Goal: Task Accomplishment & Management: Manage account settings

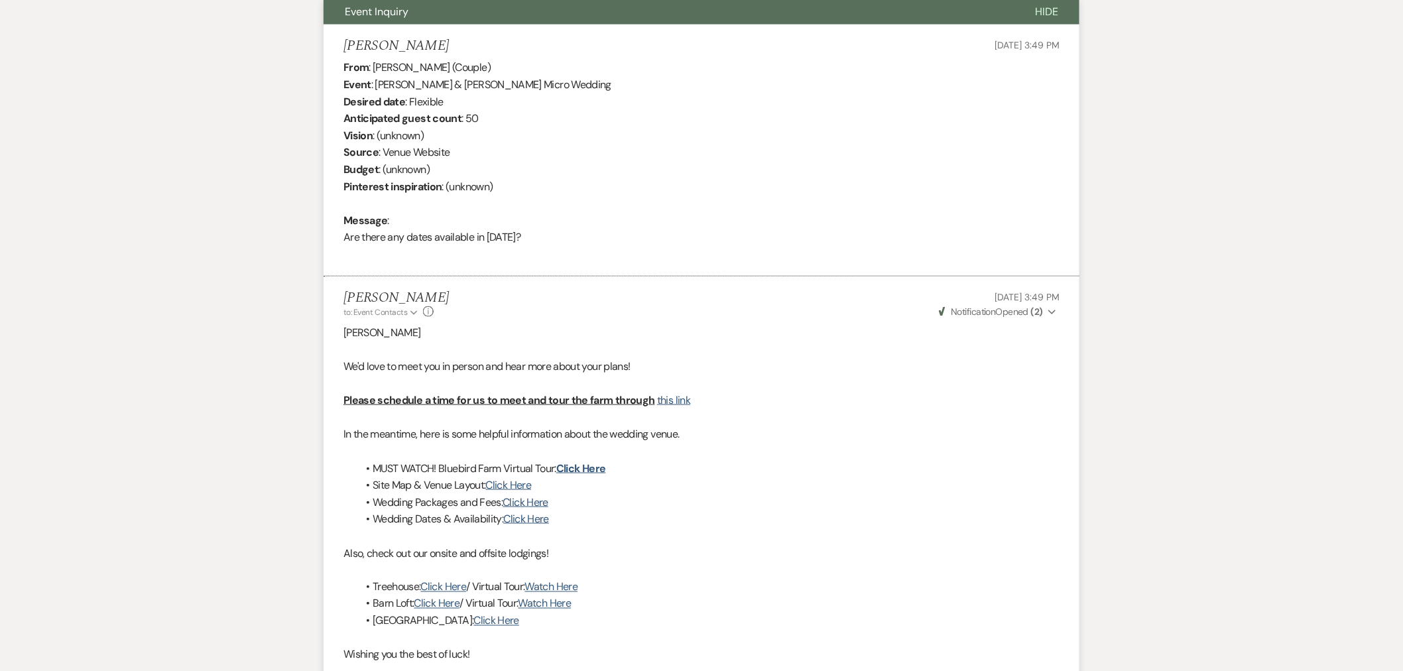
scroll to position [744, 0]
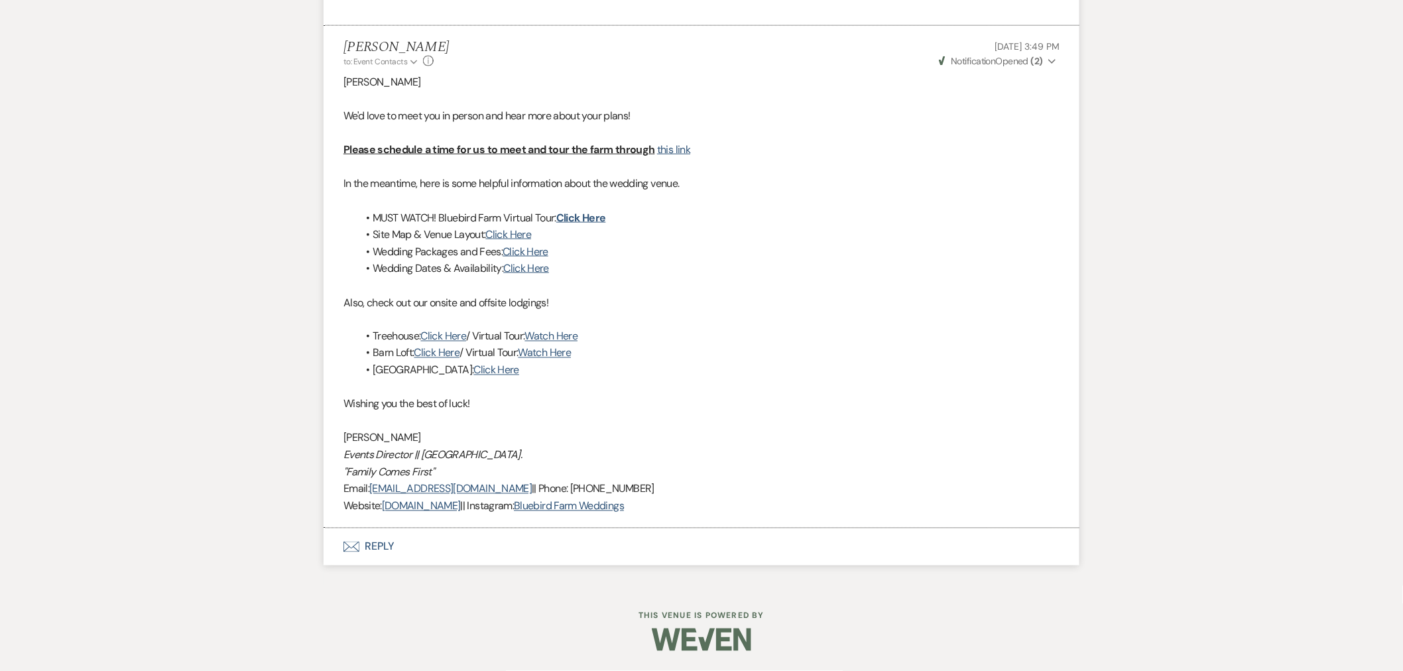
click at [380, 542] on button "Envelope Reply" at bounding box center [701, 546] width 756 height 37
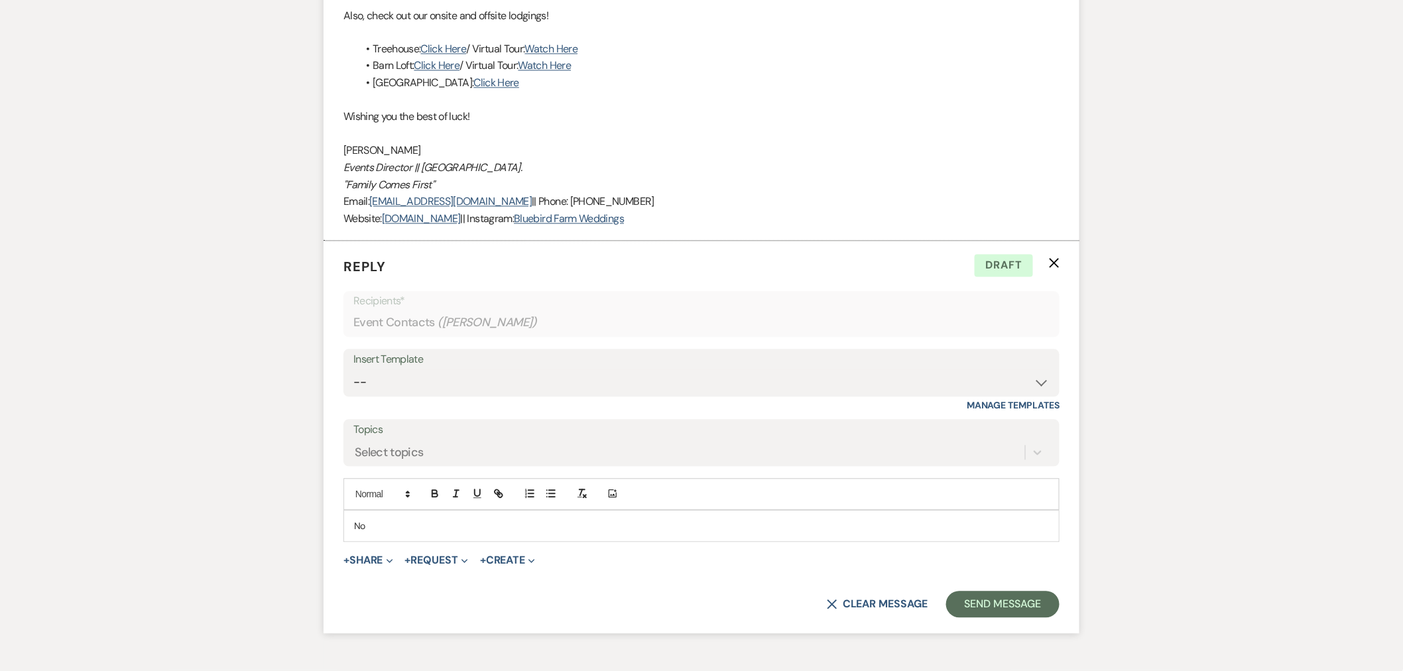
scroll to position [1039, 0]
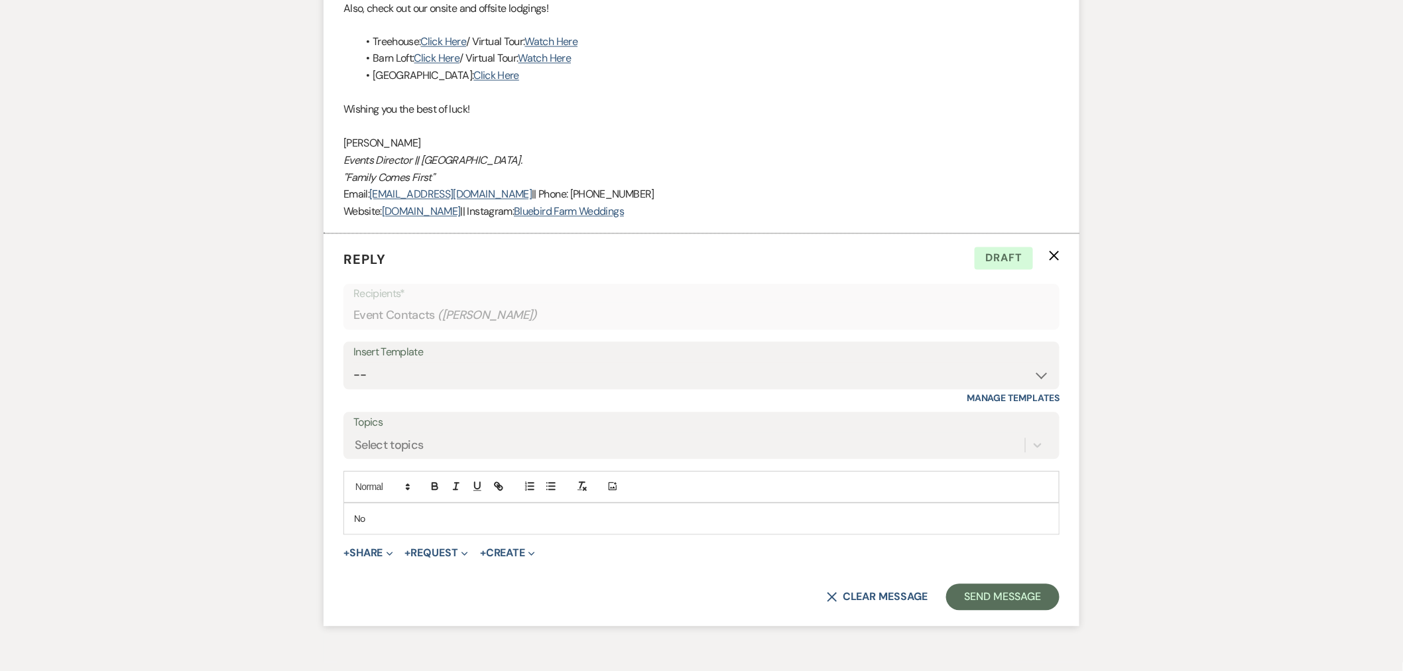
click at [593, 516] on p "No" at bounding box center [701, 519] width 695 height 15
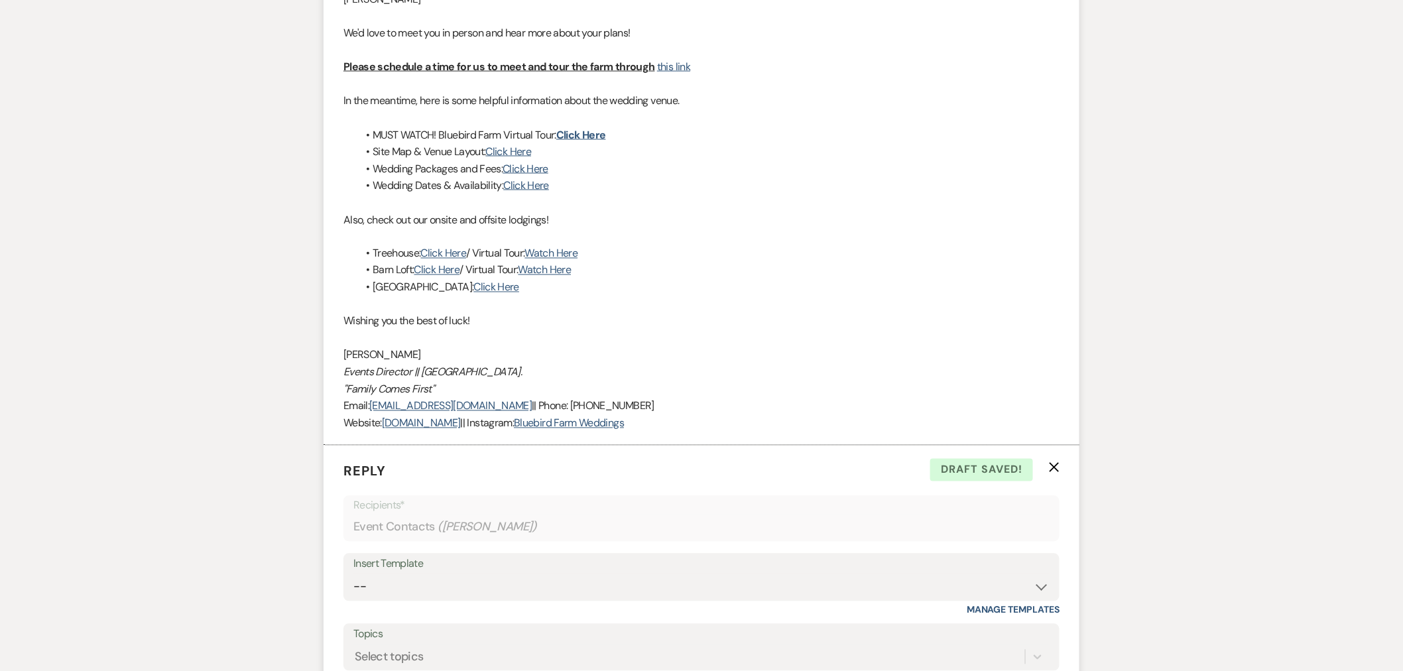
scroll to position [744, 0]
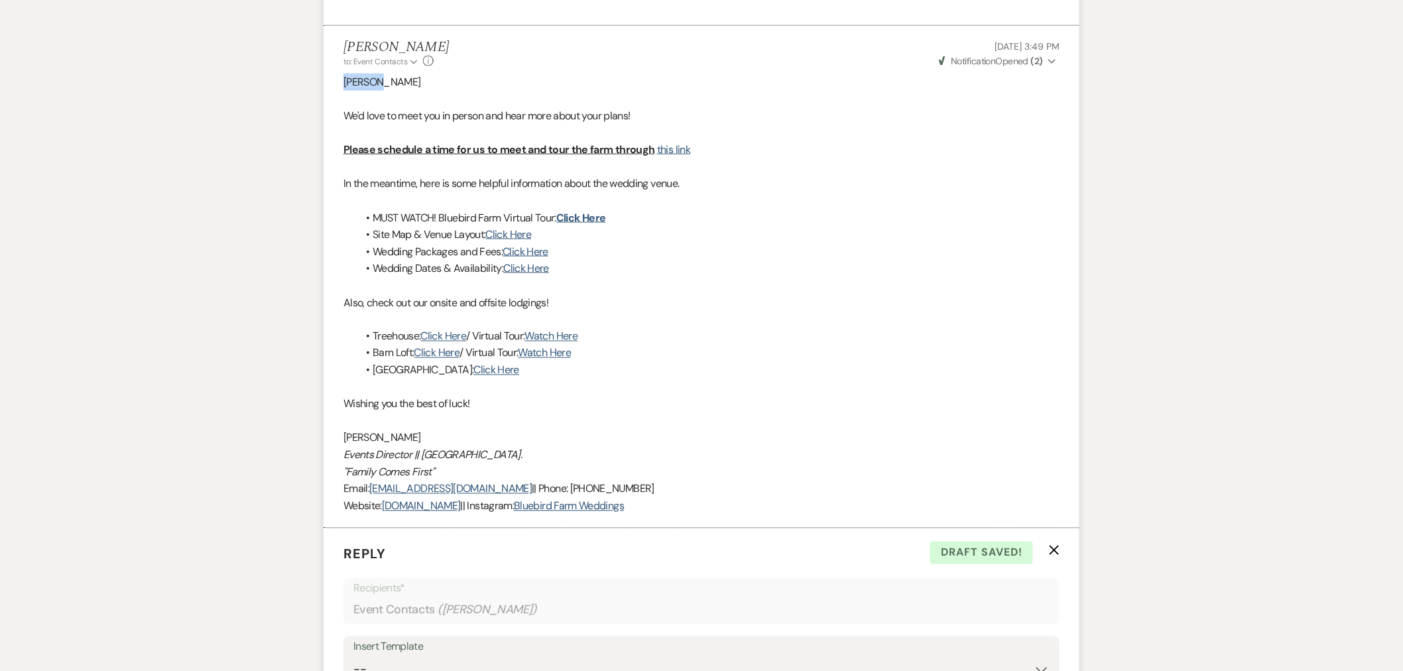
drag, startPoint x: 376, startPoint y: 83, endPoint x: 362, endPoint y: 86, distance: 15.0
click at [341, 86] on li "Lisa Bussiere to: Event Contacts Expand Info Aug 19, 2025, 3:49 PM Weven Check …" at bounding box center [701, 277] width 756 height 502
click at [378, 84] on p "Daianira Ruiz-Arroyo" at bounding box center [701, 82] width 716 height 17
drag, startPoint x: 379, startPoint y: 84, endPoint x: 349, endPoint y: 84, distance: 29.8
click at [349, 84] on p "Daianira Ruiz-Arroyo" at bounding box center [701, 82] width 716 height 17
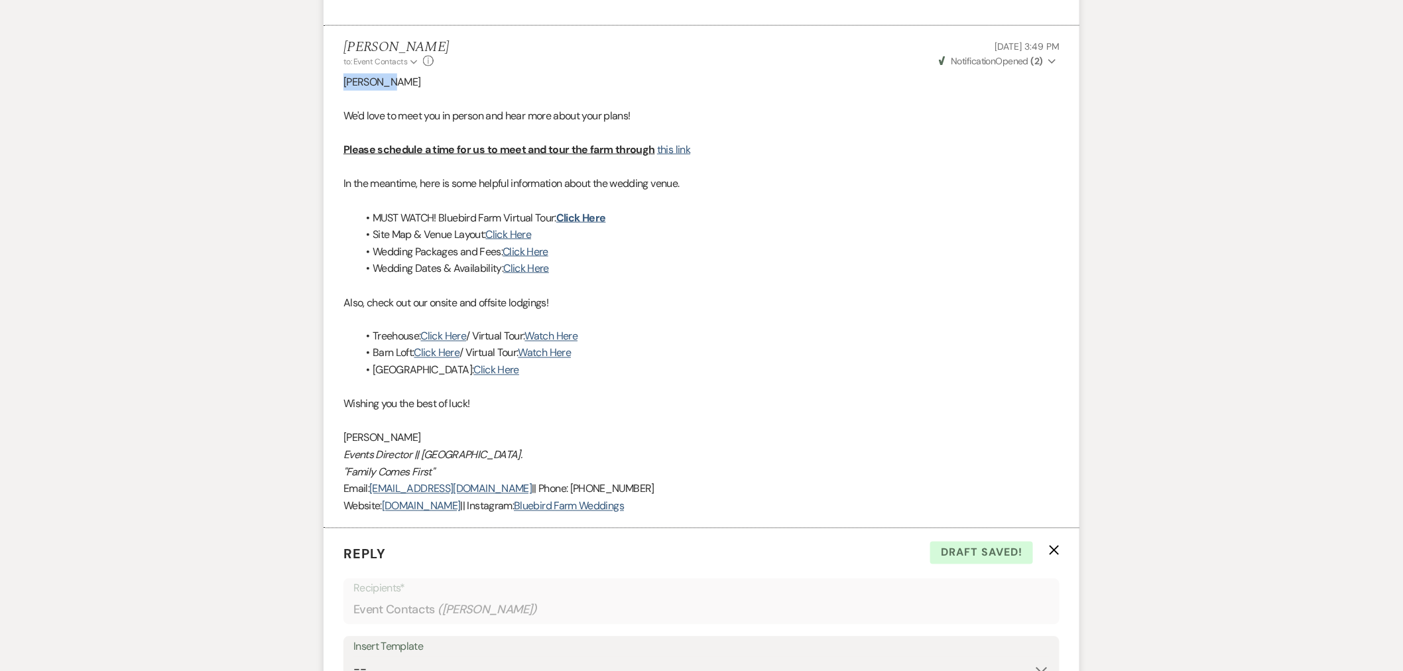
copy p "Daianira"
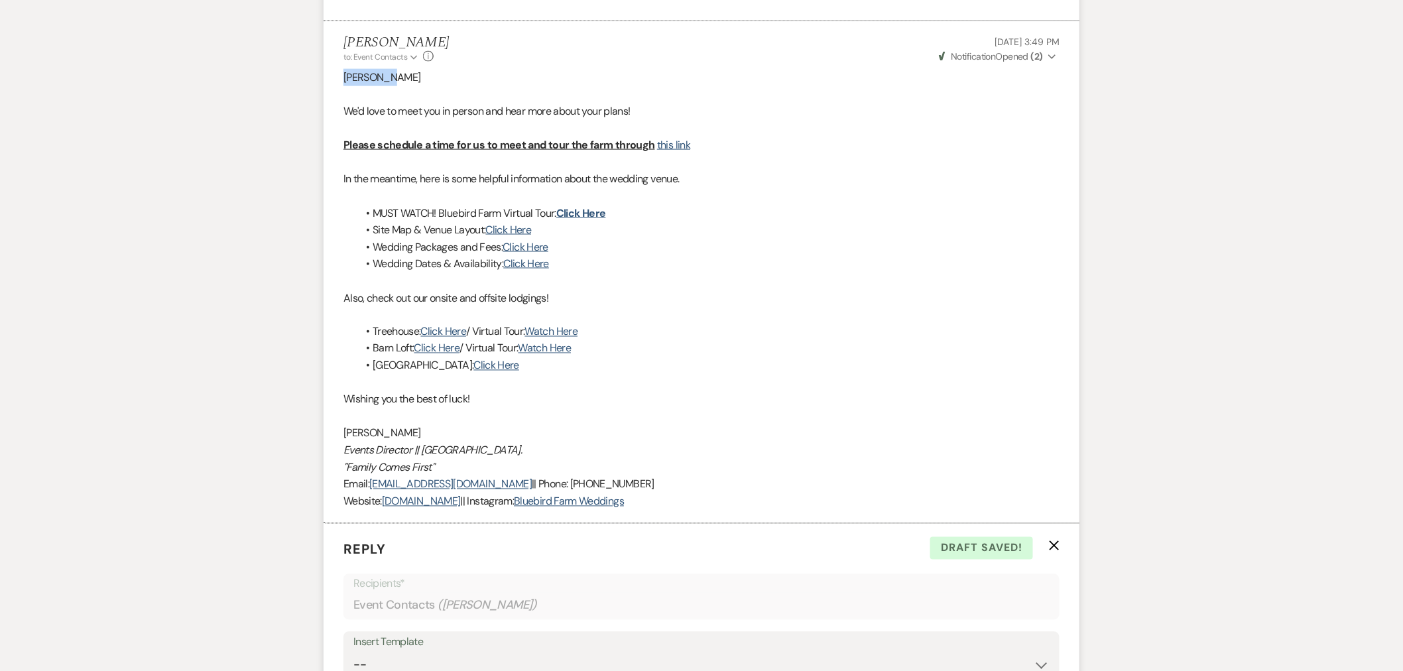
scroll to position [1112, 0]
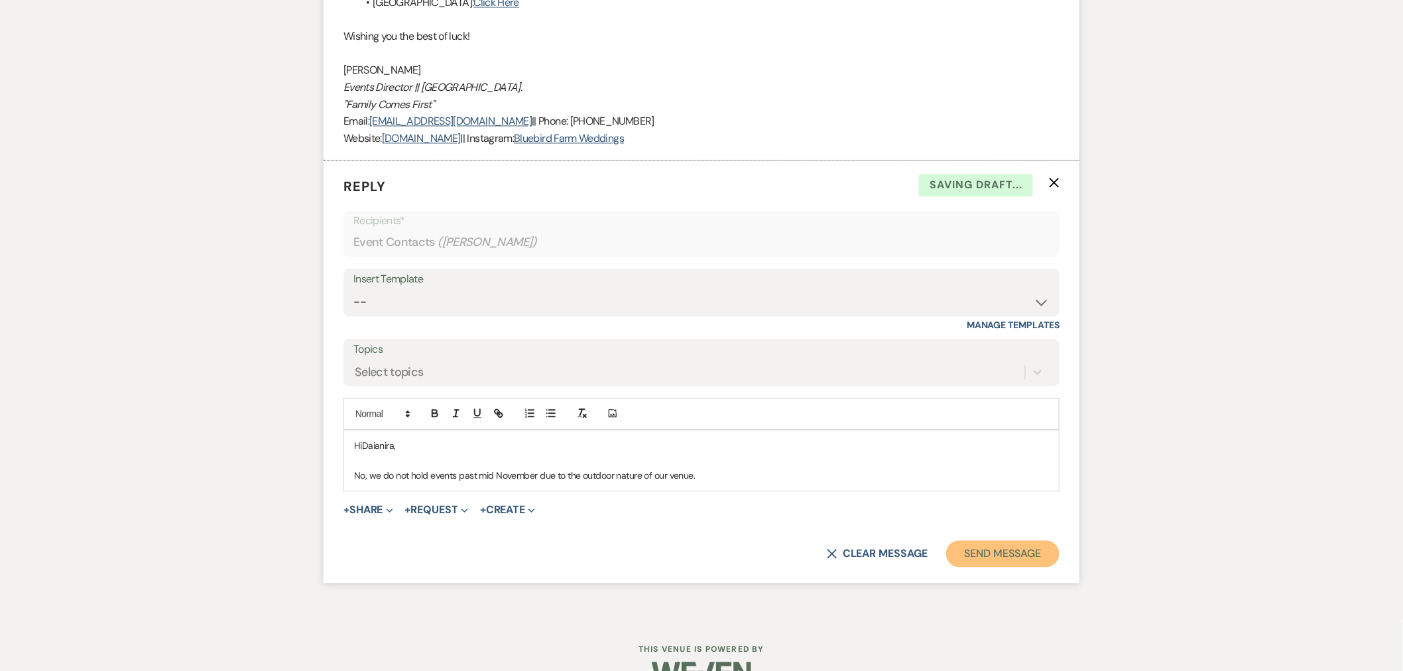
click at [986, 547] on button "Send Message" at bounding box center [1002, 553] width 113 height 27
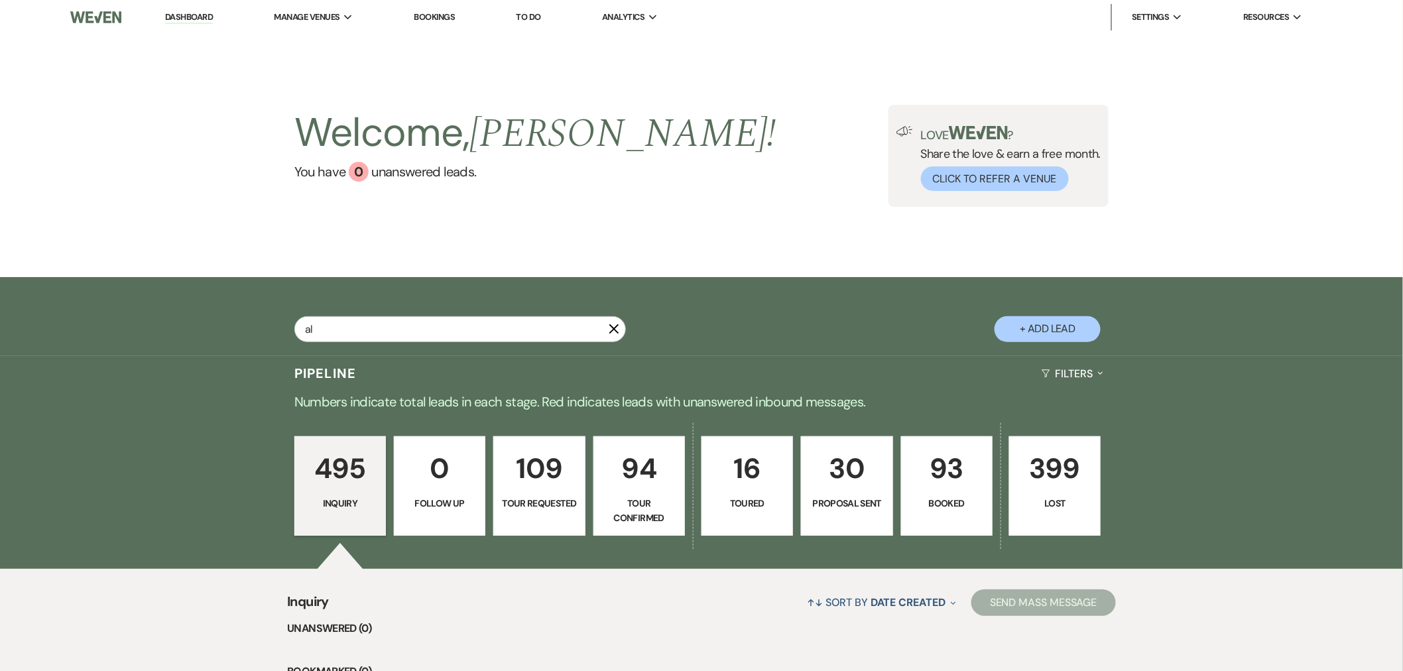
type input "ala"
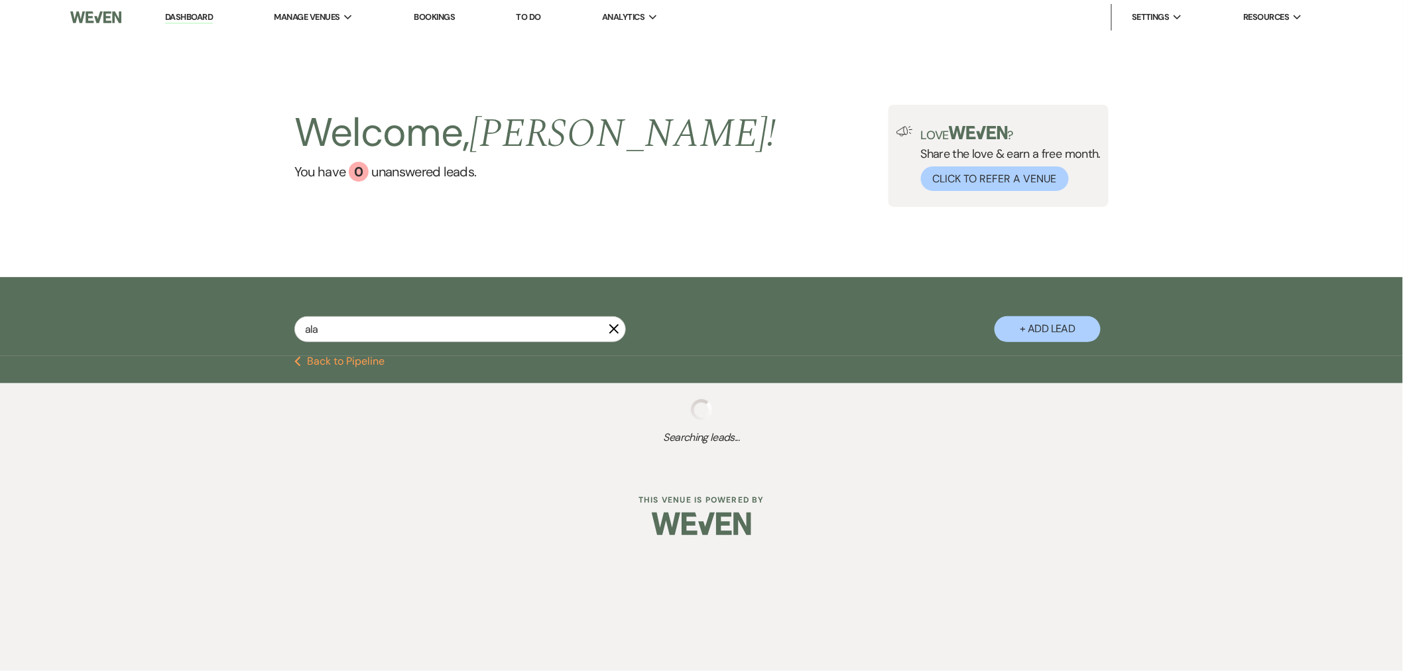
select select "2"
select select "8"
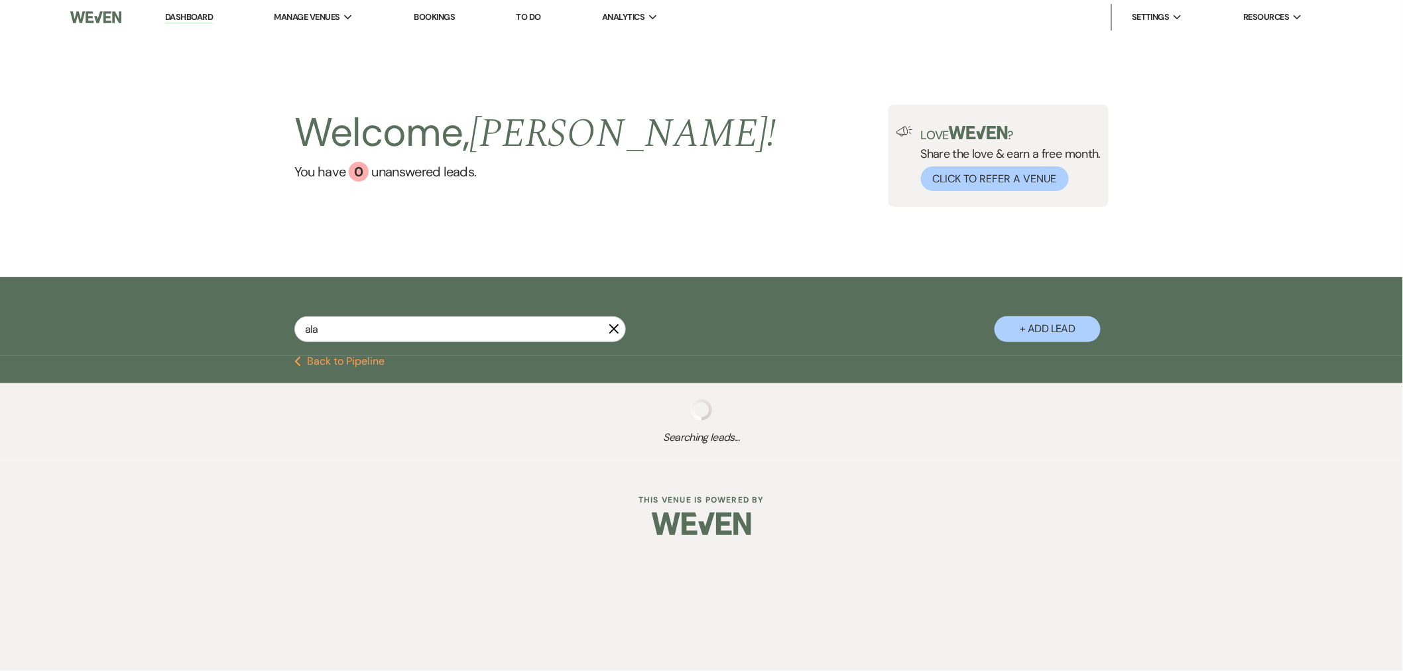
select select "8"
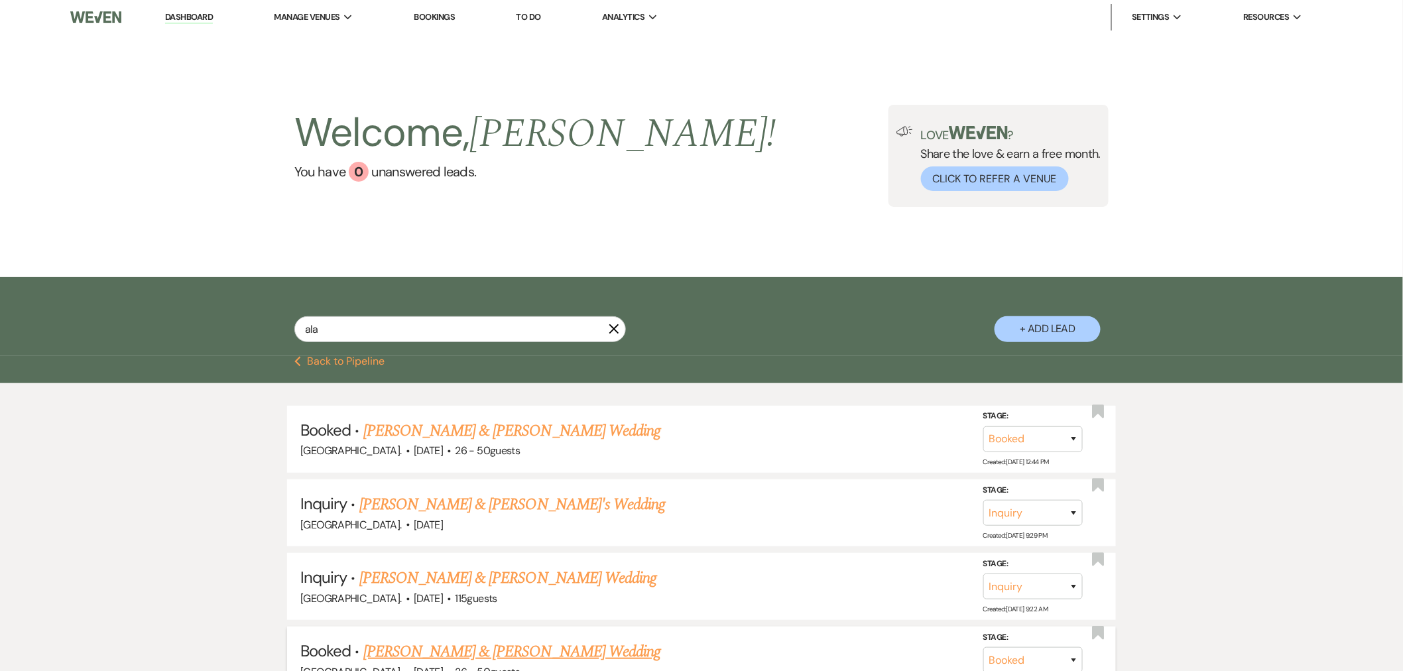
type input "ala"
click at [506, 652] on link "Alanna Rendflash & Keith Gernert's Wedding" at bounding box center [511, 652] width 297 height 24
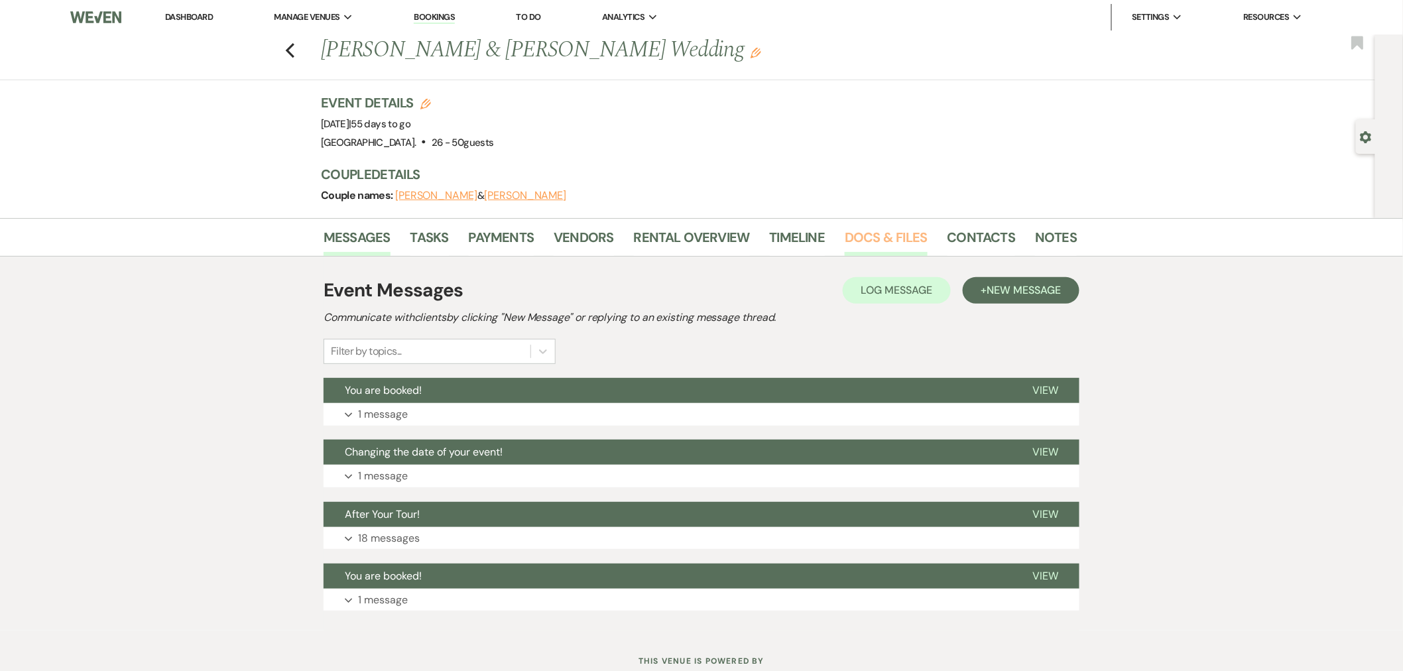
click at [852, 227] on link "Docs & Files" at bounding box center [885, 241] width 82 height 29
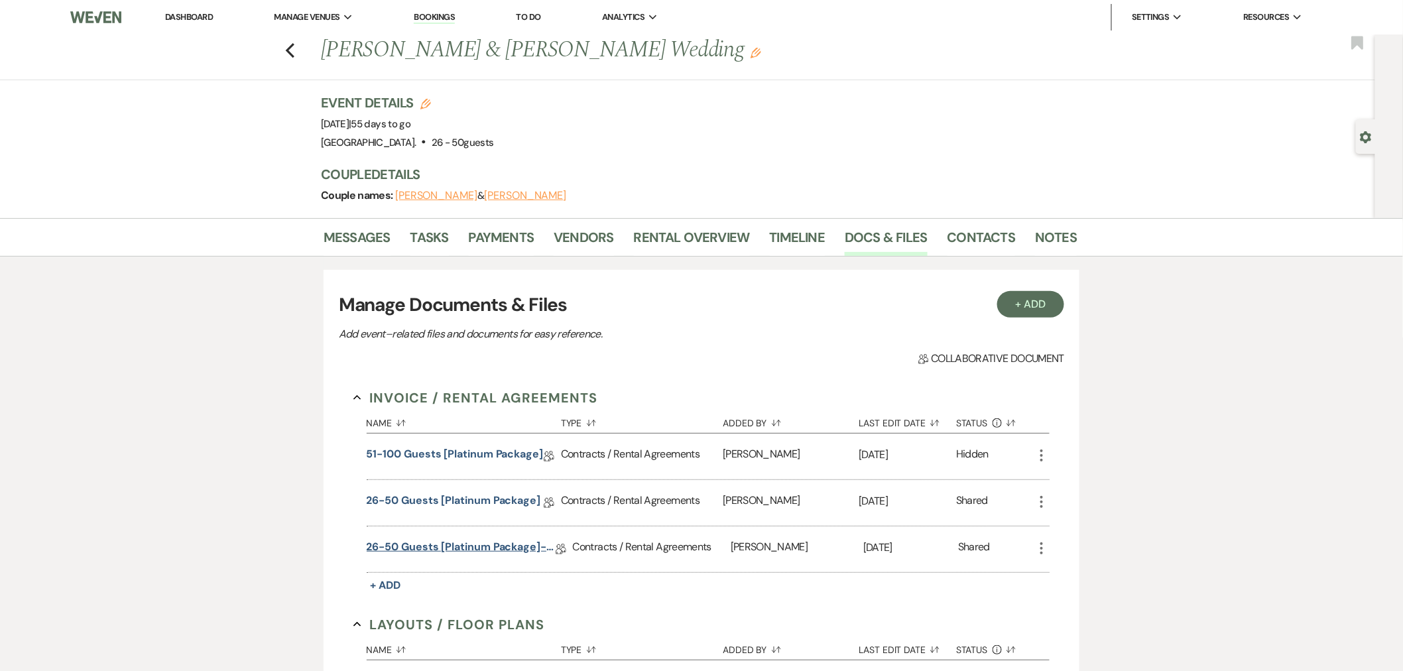
click at [412, 550] on link "26-50 Guests [Platinum Package]- 10/15/2025" at bounding box center [461, 549] width 189 height 21
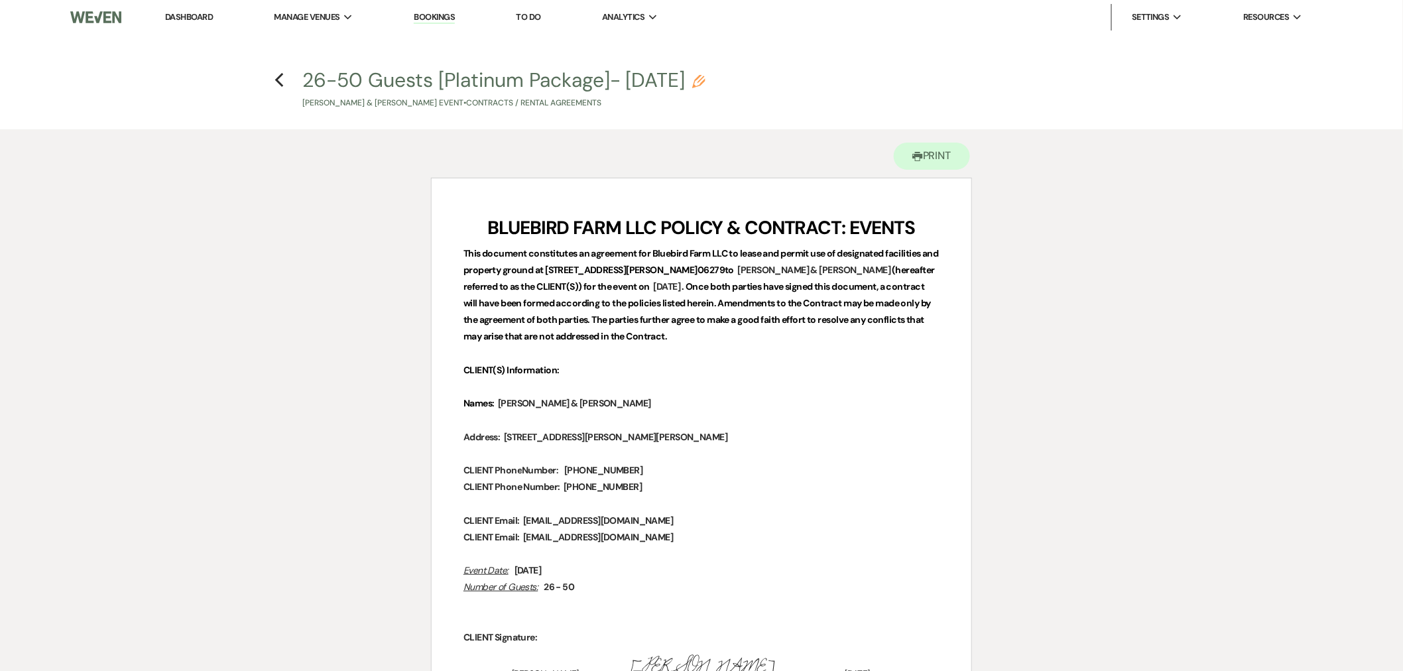
drag, startPoint x: 280, startPoint y: 84, endPoint x: 282, endPoint y: 91, distance: 7.6
click at [280, 88] on h4 "Previous 26-50 Guests [Platinum Package]- 10/15/2025 Pencil Alanna Rendflash & …" at bounding box center [701, 87] width 954 height 43
click at [280, 74] on use "button" at bounding box center [279, 80] width 9 height 15
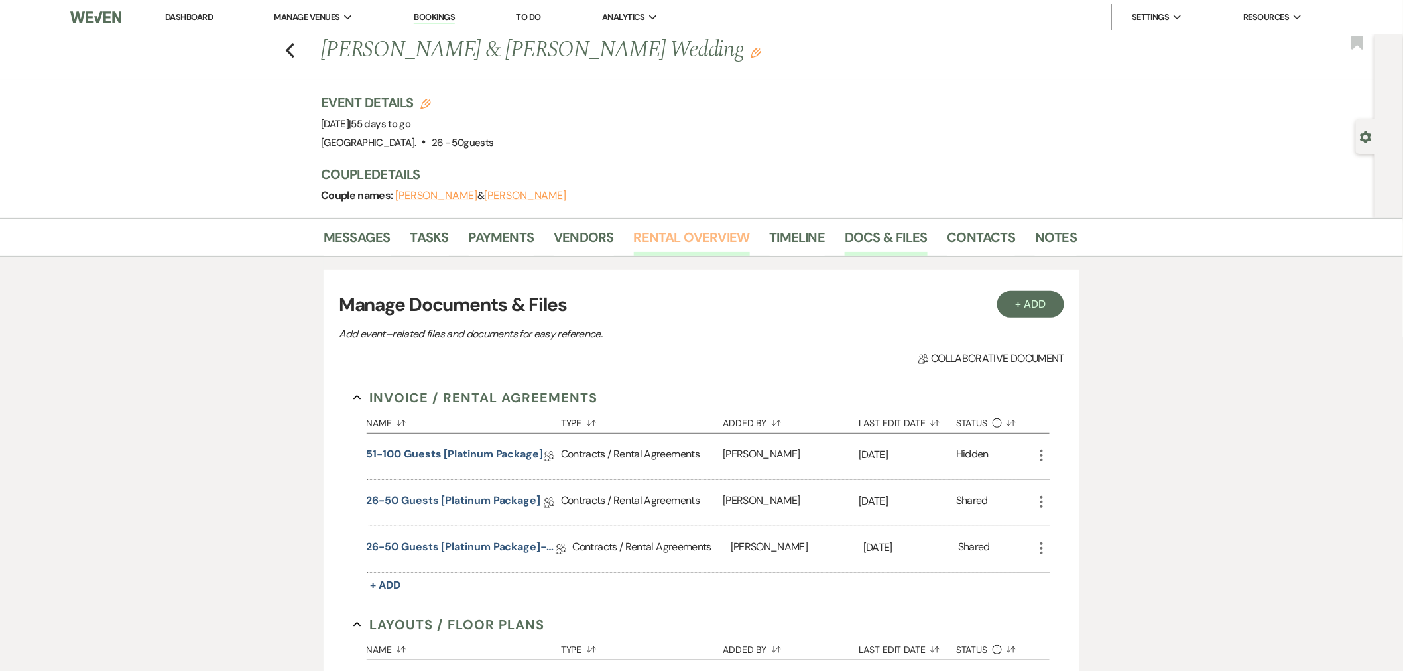
click at [643, 229] on link "Rental Overview" at bounding box center [692, 241] width 116 height 29
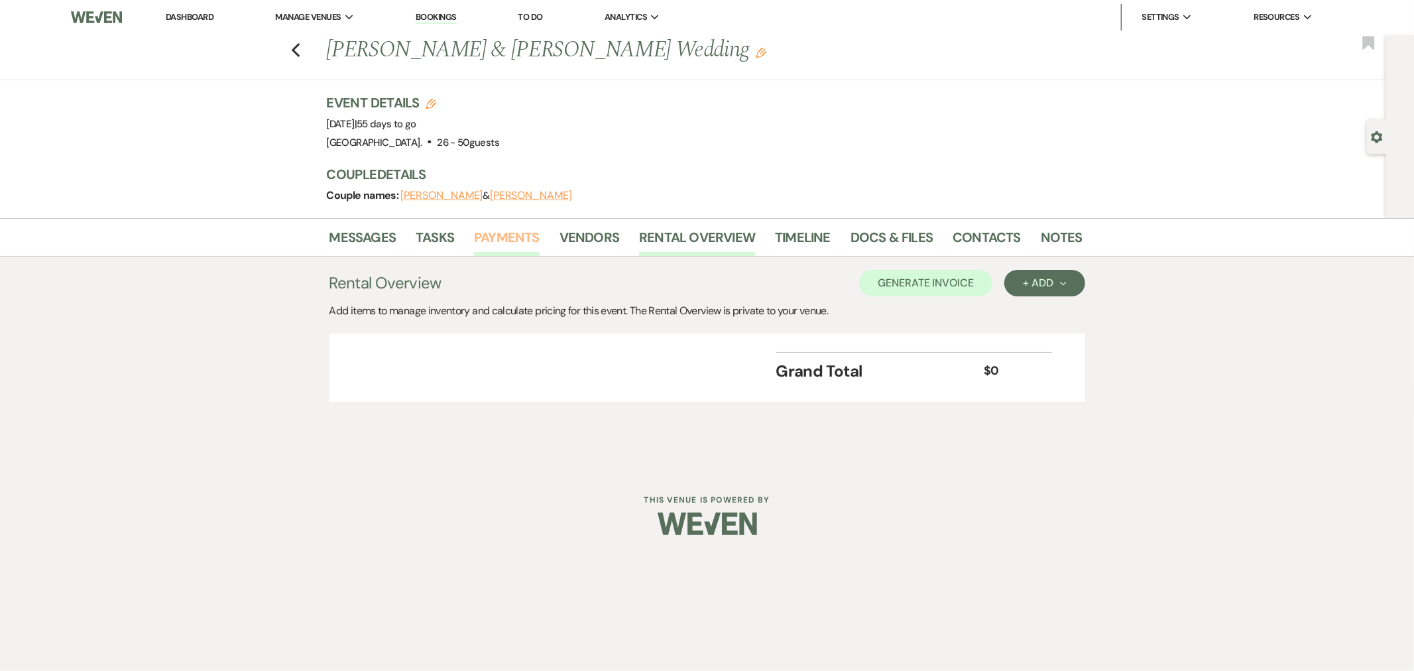
click at [518, 227] on link "Payments" at bounding box center [507, 241] width 66 height 29
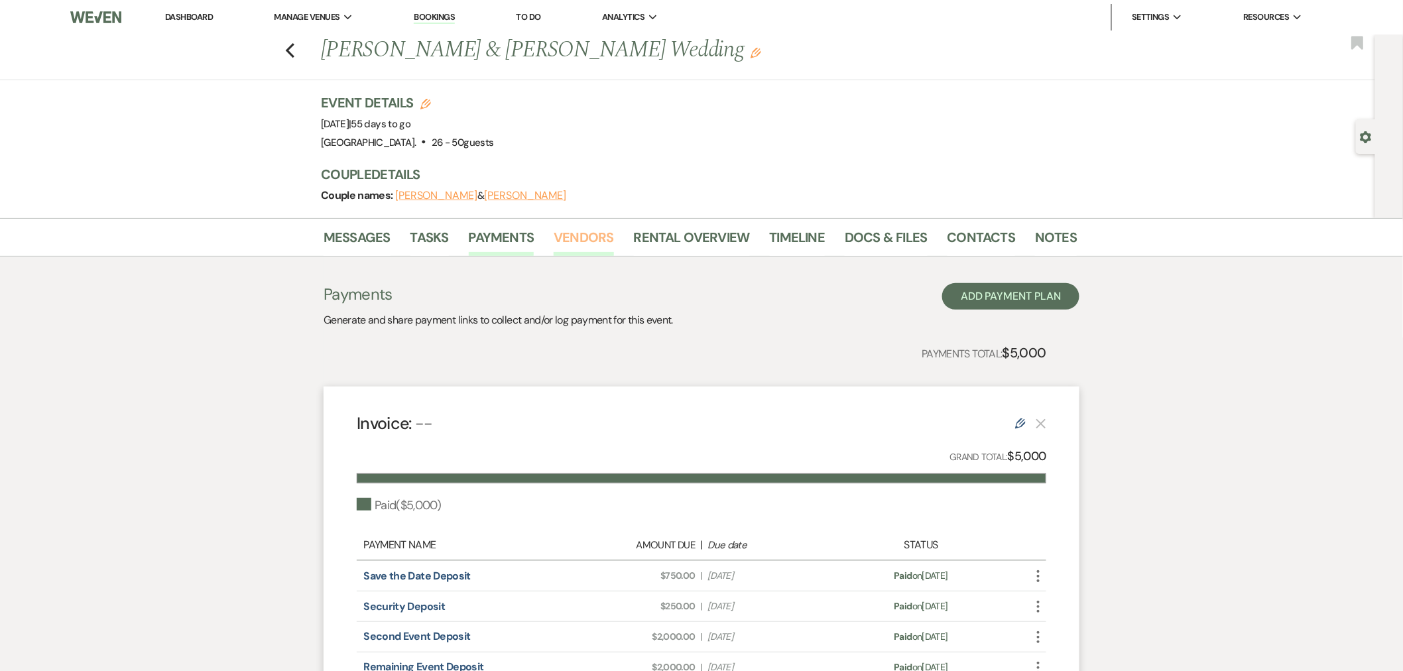
click at [595, 232] on link "Vendors" at bounding box center [583, 241] width 60 height 29
